Goal: Task Accomplishment & Management: Use online tool/utility

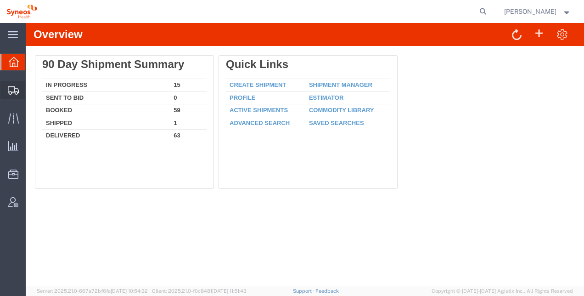
click at [0, 0] on span "Shipment Manager" at bounding box center [0, 0] width 0 height 0
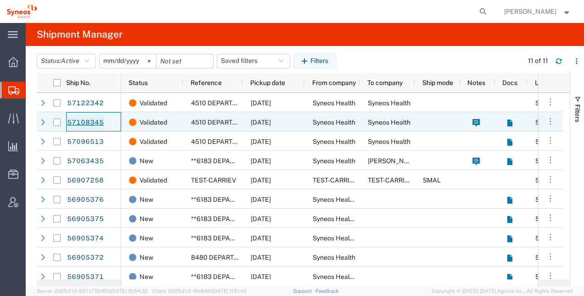
click at [88, 118] on link "57108345" at bounding box center [86, 122] width 38 height 15
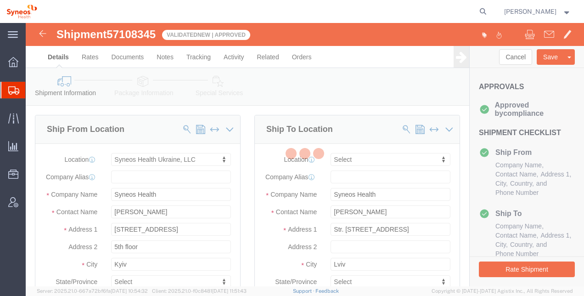
click at [509, 270] on div at bounding box center [305, 154] width 558 height 263
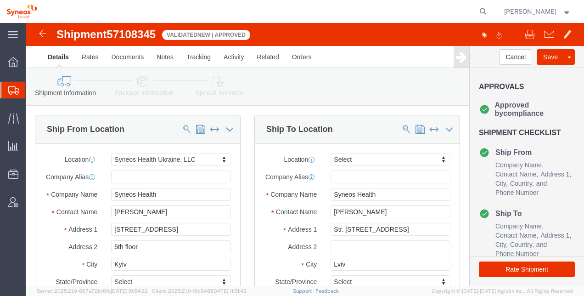
select select "66391"
select select
click button "Rate Shipment"
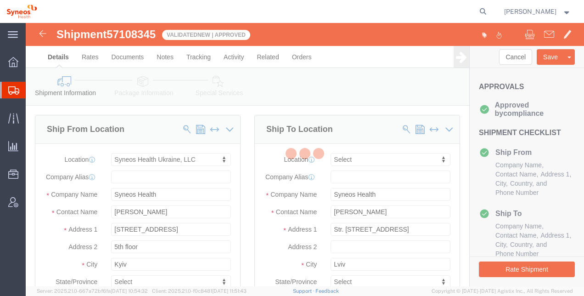
select select "66391"
select select
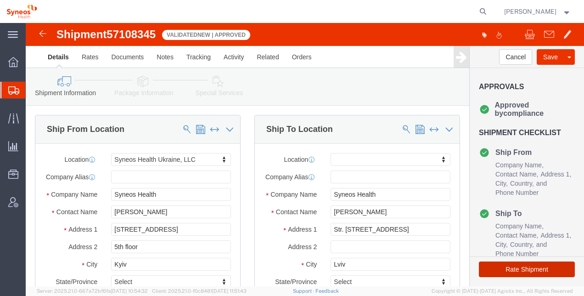
drag, startPoint x: 542, startPoint y: 271, endPoint x: 516, endPoint y: 248, distance: 34.5
click button "Rate Shipment"
select select "66391"
select select
click button "Rate Shipment"
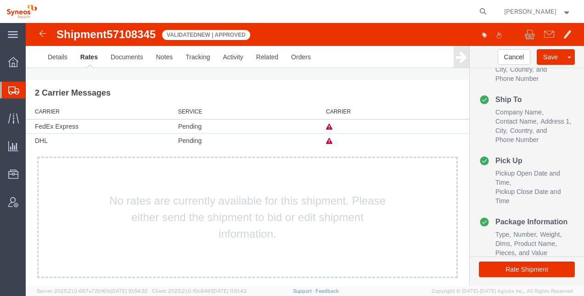
scroll to position [25, 0]
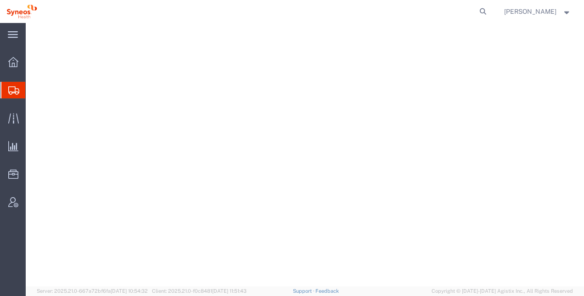
select select "66391"
select select
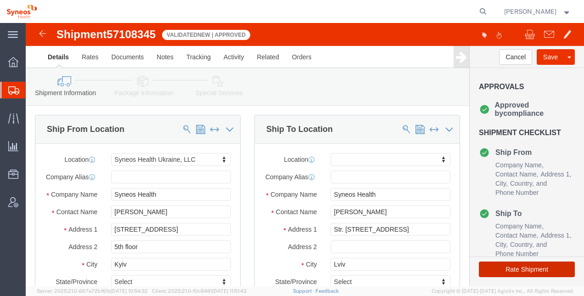
click button "Rate Shipment"
